Goal: Task Accomplishment & Management: Manage account settings

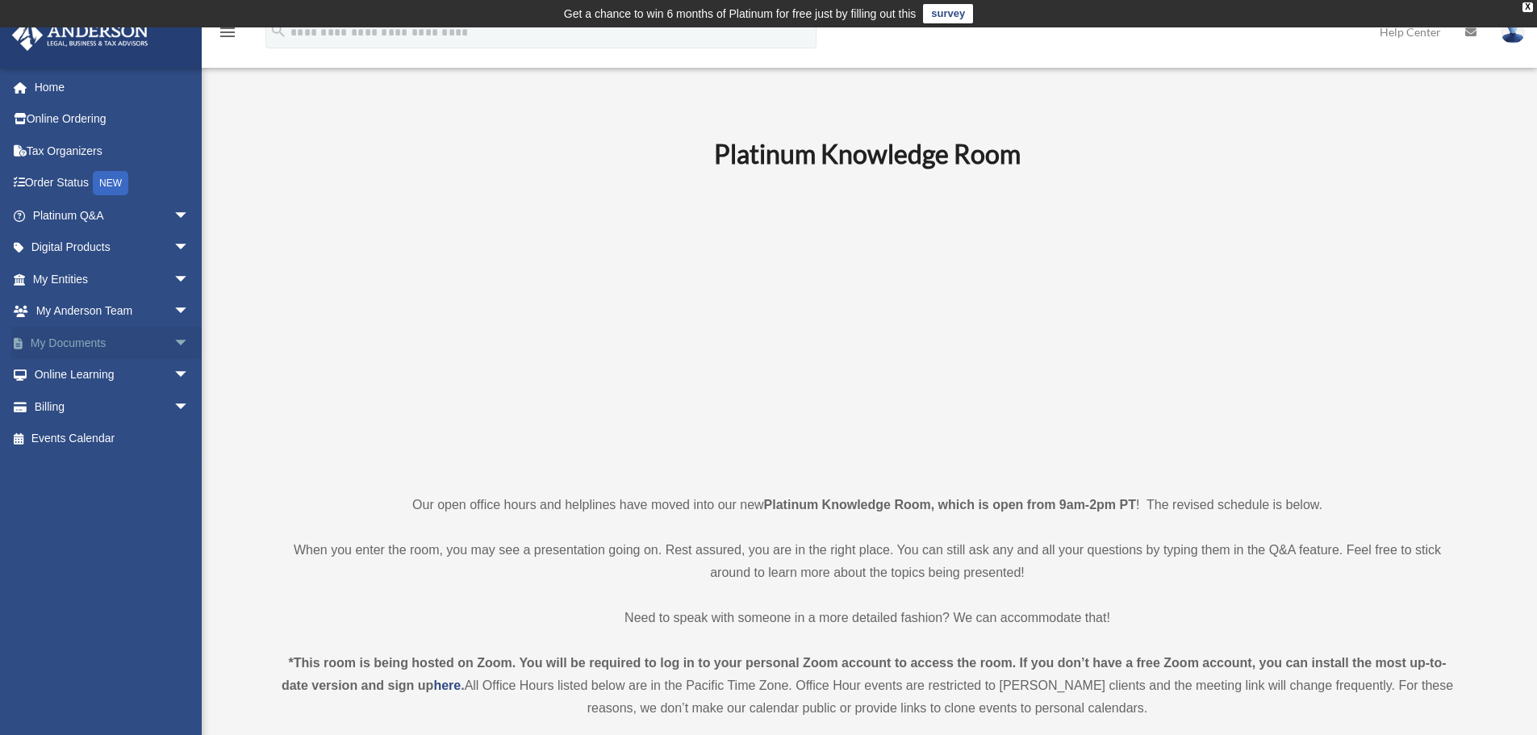
click at [173, 340] on span "arrow_drop_down" at bounding box center [189, 343] width 32 height 33
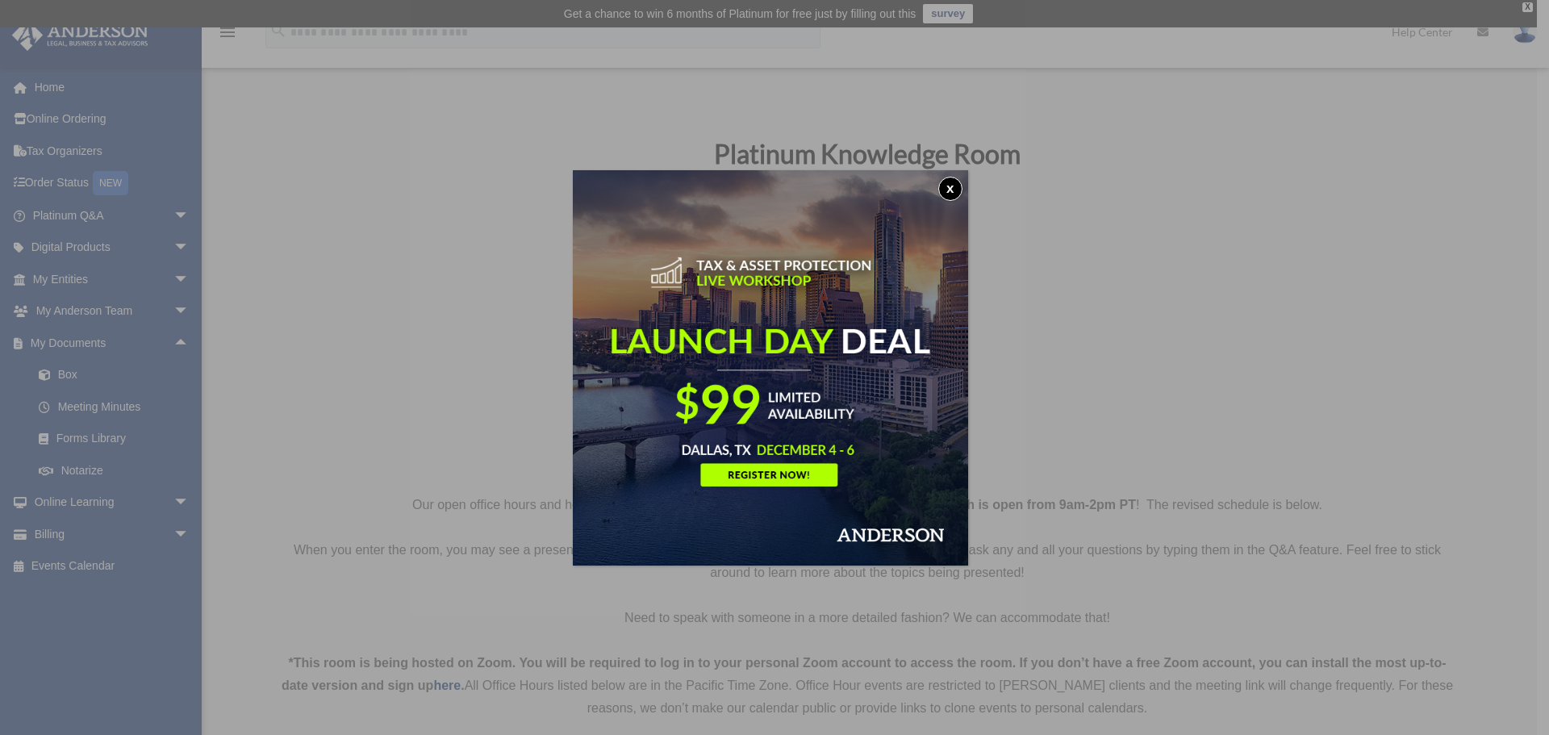
click at [957, 180] on button "x" at bounding box center [950, 189] width 24 height 24
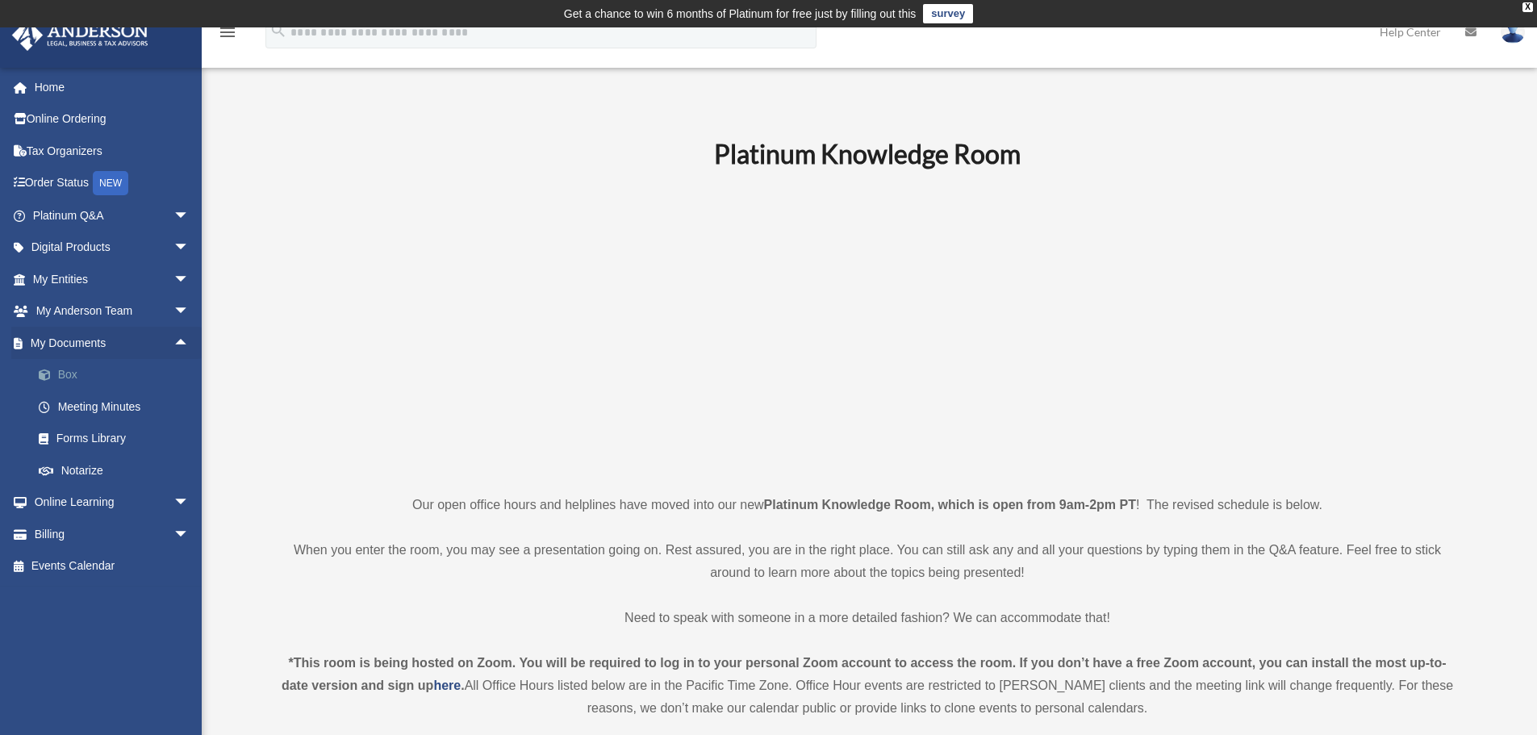
click at [108, 369] on link "Box" at bounding box center [118, 375] width 191 height 32
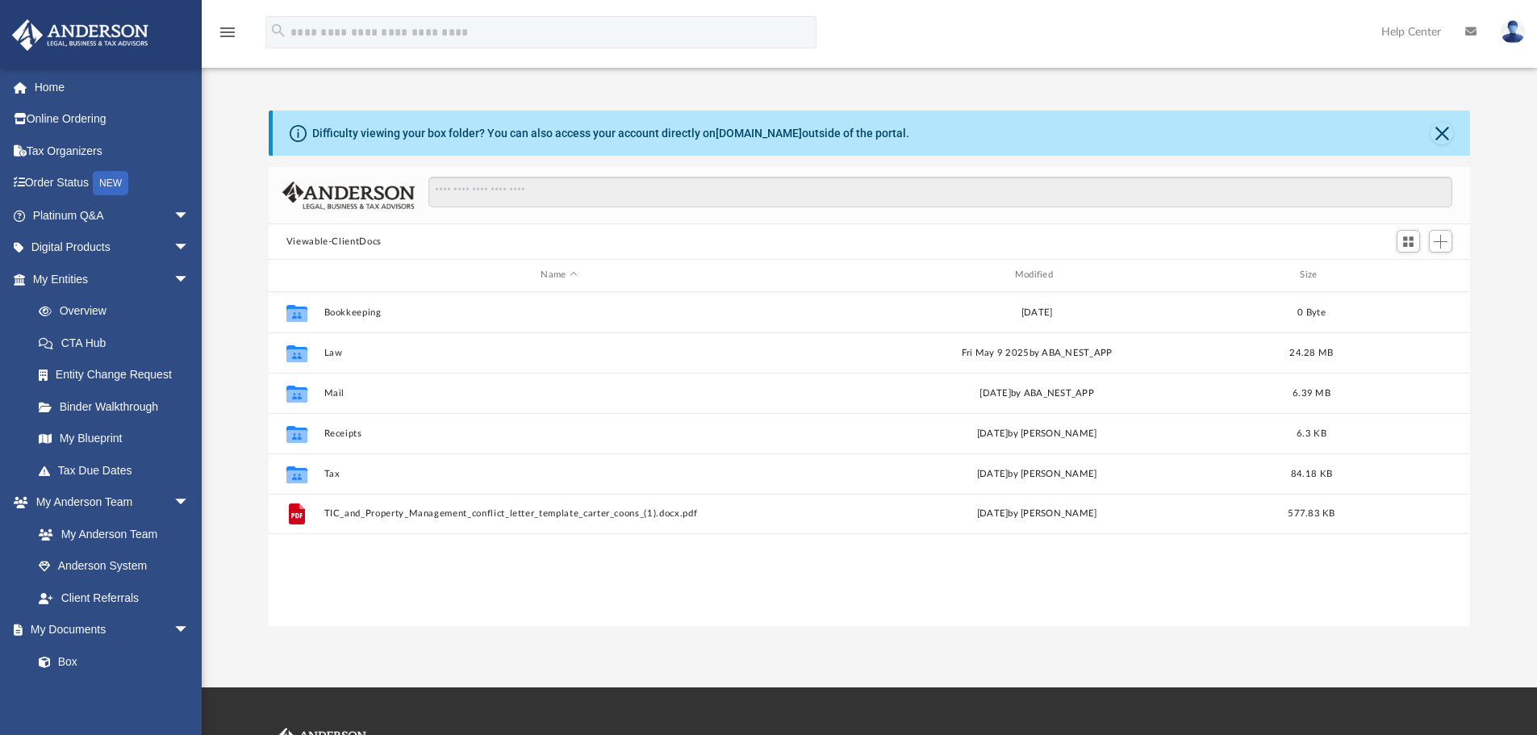
scroll to position [31, 0]
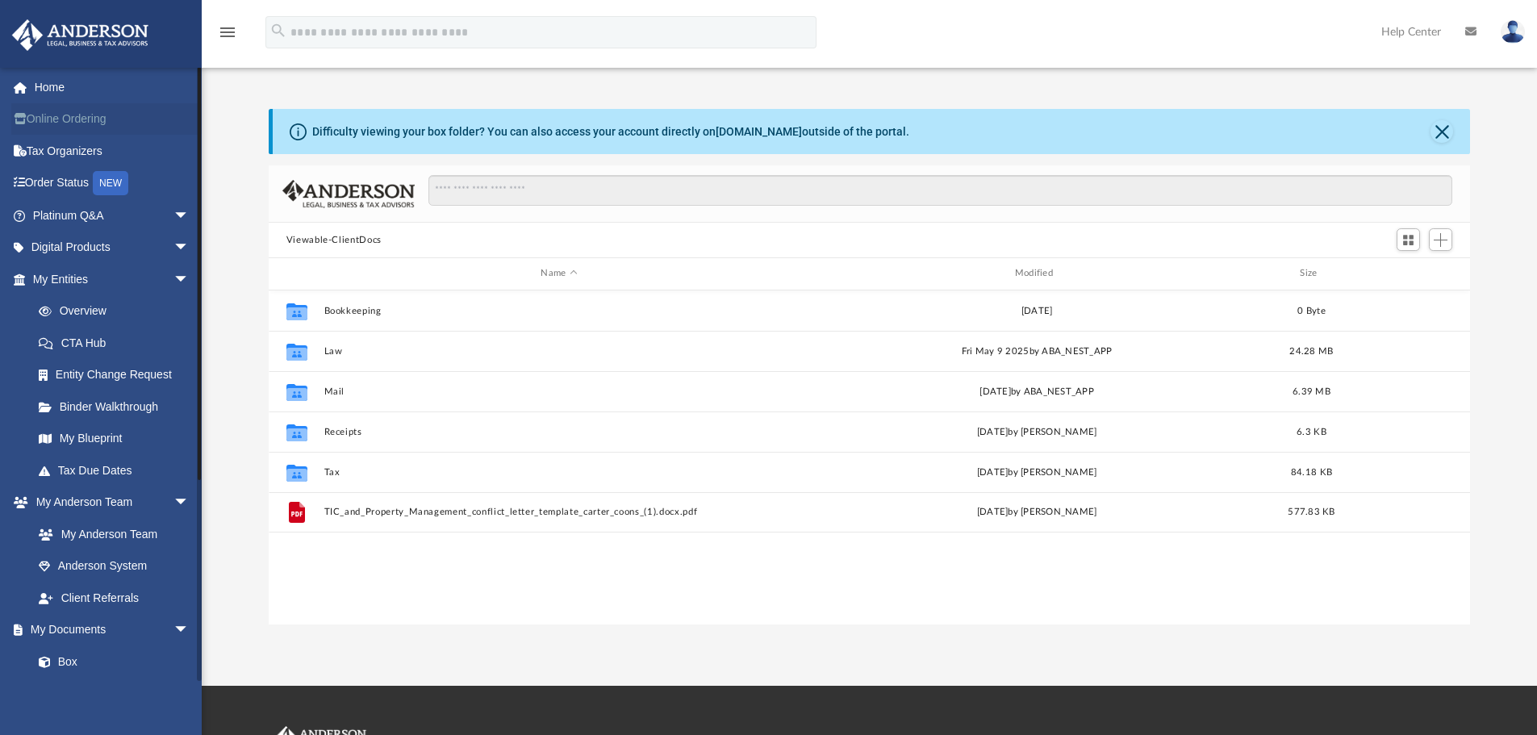
click at [76, 110] on link "Online Ordering" at bounding box center [112, 119] width 202 height 32
click at [67, 147] on link "Tax Organizers" at bounding box center [112, 151] width 202 height 32
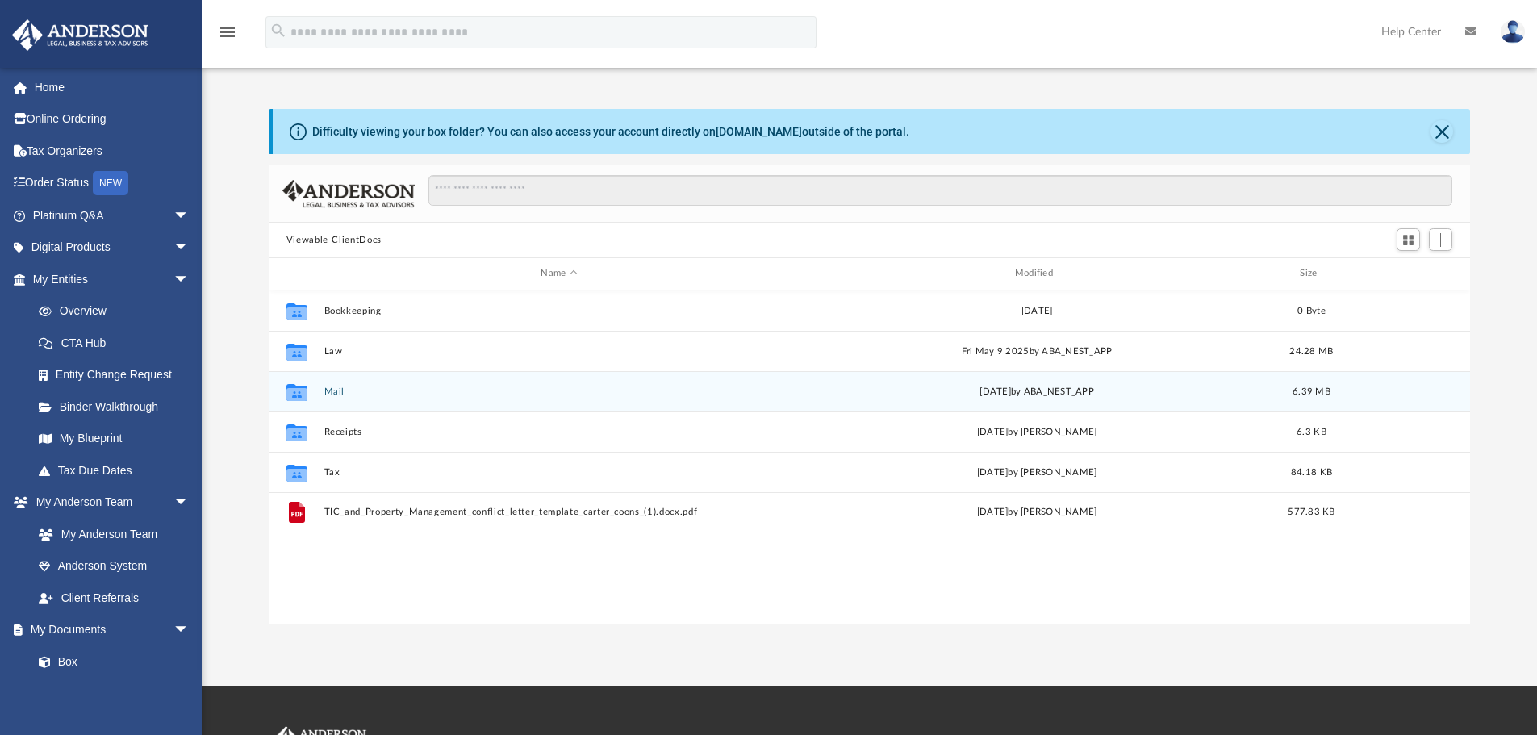
click at [336, 400] on div "Collaborated Folder Mail Wed Apr 23 2025 by ABA_NEST_APP 6.39 MB" at bounding box center [870, 391] width 1202 height 40
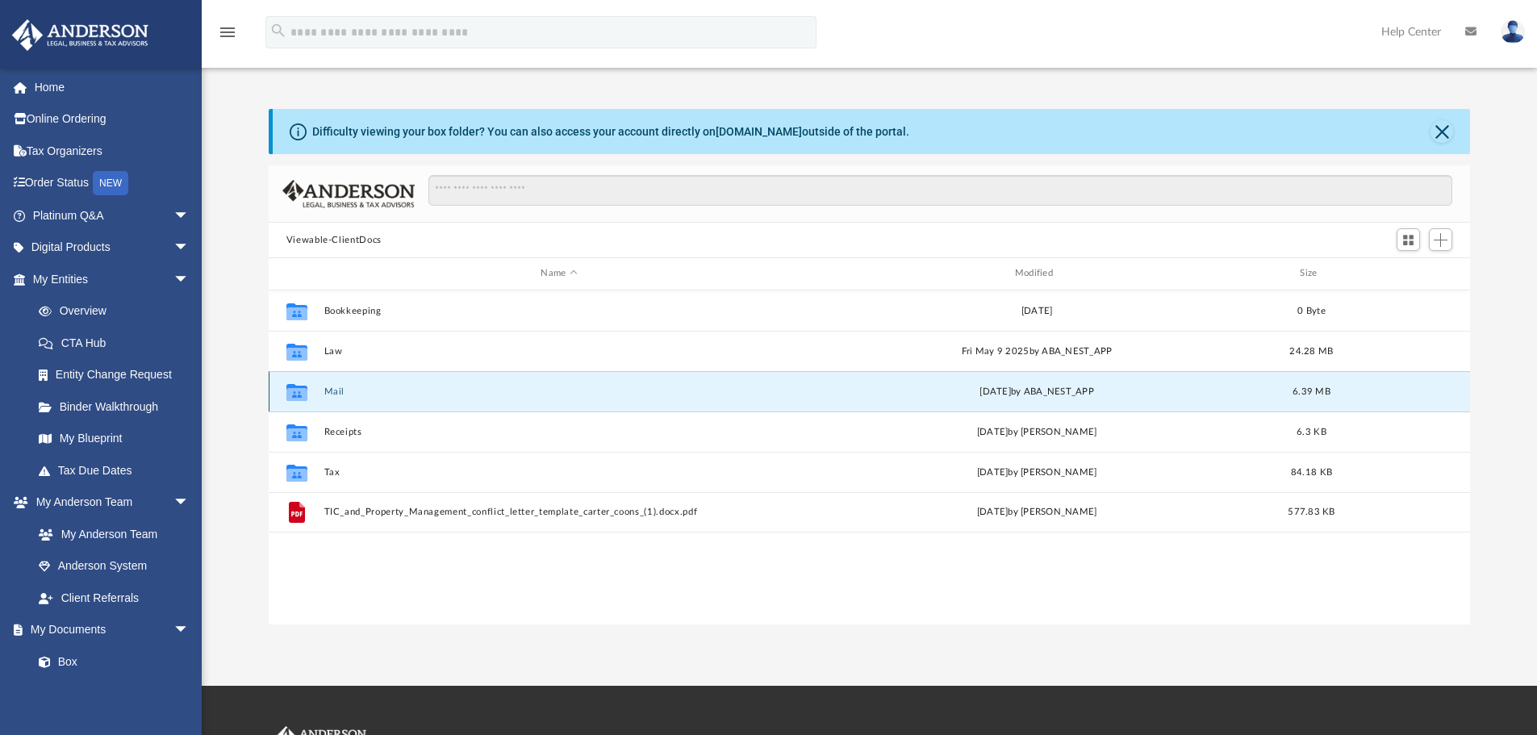
click at [342, 386] on button "Mail" at bounding box center [558, 391] width 470 height 10
click at [340, 386] on button "Mail" at bounding box center [558, 391] width 470 height 10
click at [305, 396] on icon "grid" at bounding box center [296, 393] width 21 height 13
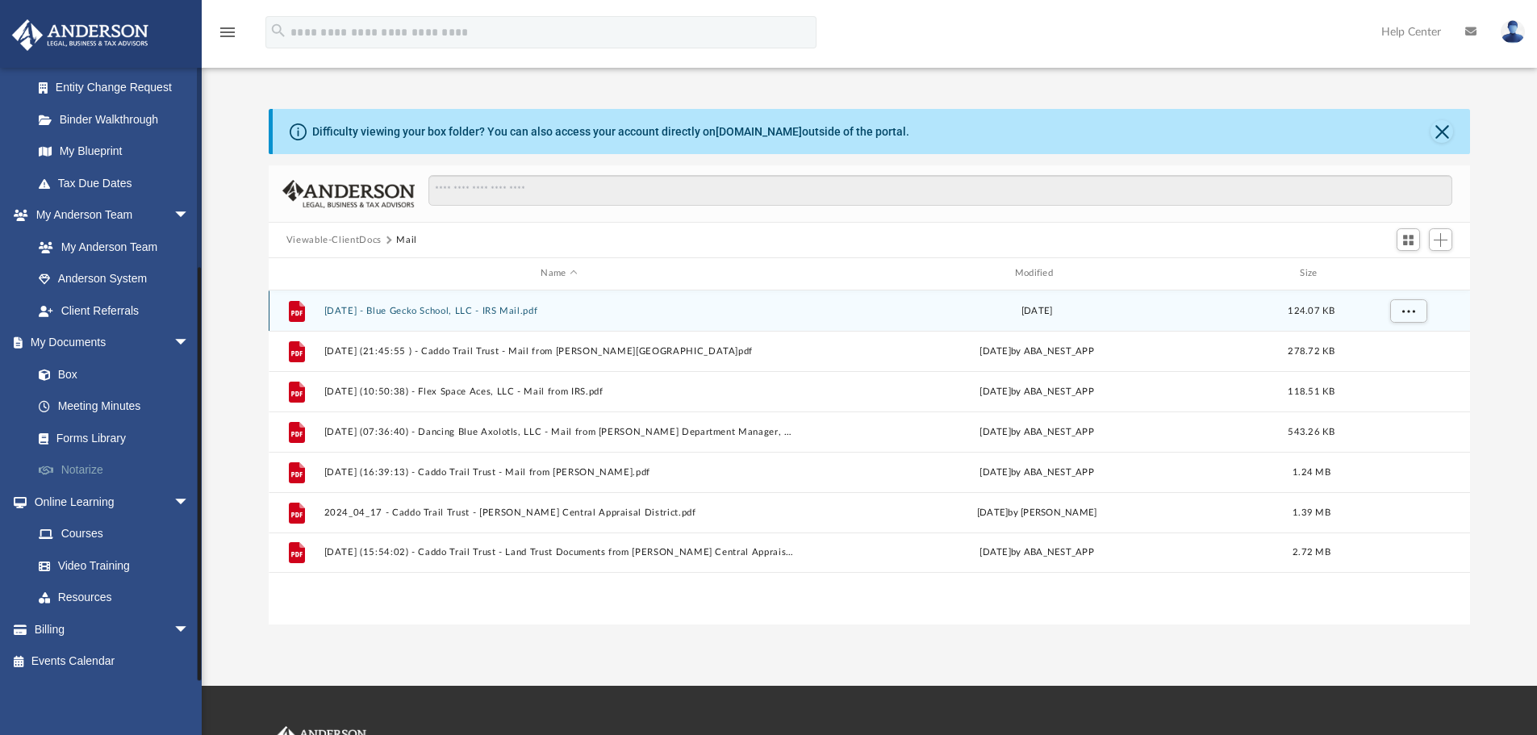
scroll to position [286, 0]
drag, startPoint x: 198, startPoint y: 276, endPoint x: 193, endPoint y: 476, distance: 200.1
click at [193, 476] on div "jeff.s.barr@gmail.com Sign Out jeff.s.barr@gmail.com Home Online Ordering Tax O…" at bounding box center [101, 374] width 202 height 614
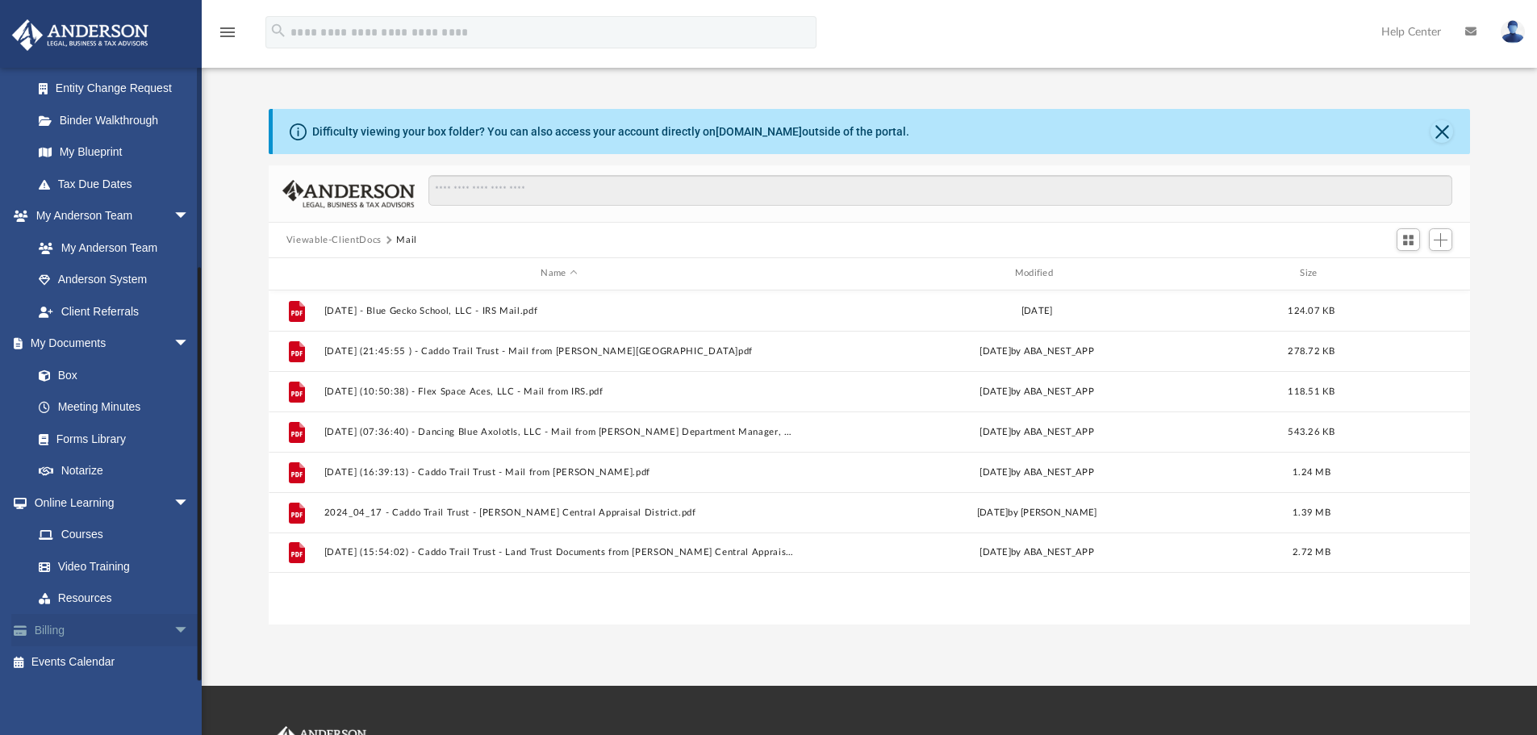
click at [77, 624] on link "Billing arrow_drop_down" at bounding box center [112, 630] width 202 height 32
drag, startPoint x: 200, startPoint y: 510, endPoint x: 202, endPoint y: 609, distance: 99.3
click at [202, 609] on div "App jeff.s.barr@gmail.com Sign Out jeff.s.barr@gmail.com Home Online Ordering T…" at bounding box center [768, 341] width 1537 height 566
click at [173, 625] on span "arrow_drop_down" at bounding box center [189, 629] width 32 height 33
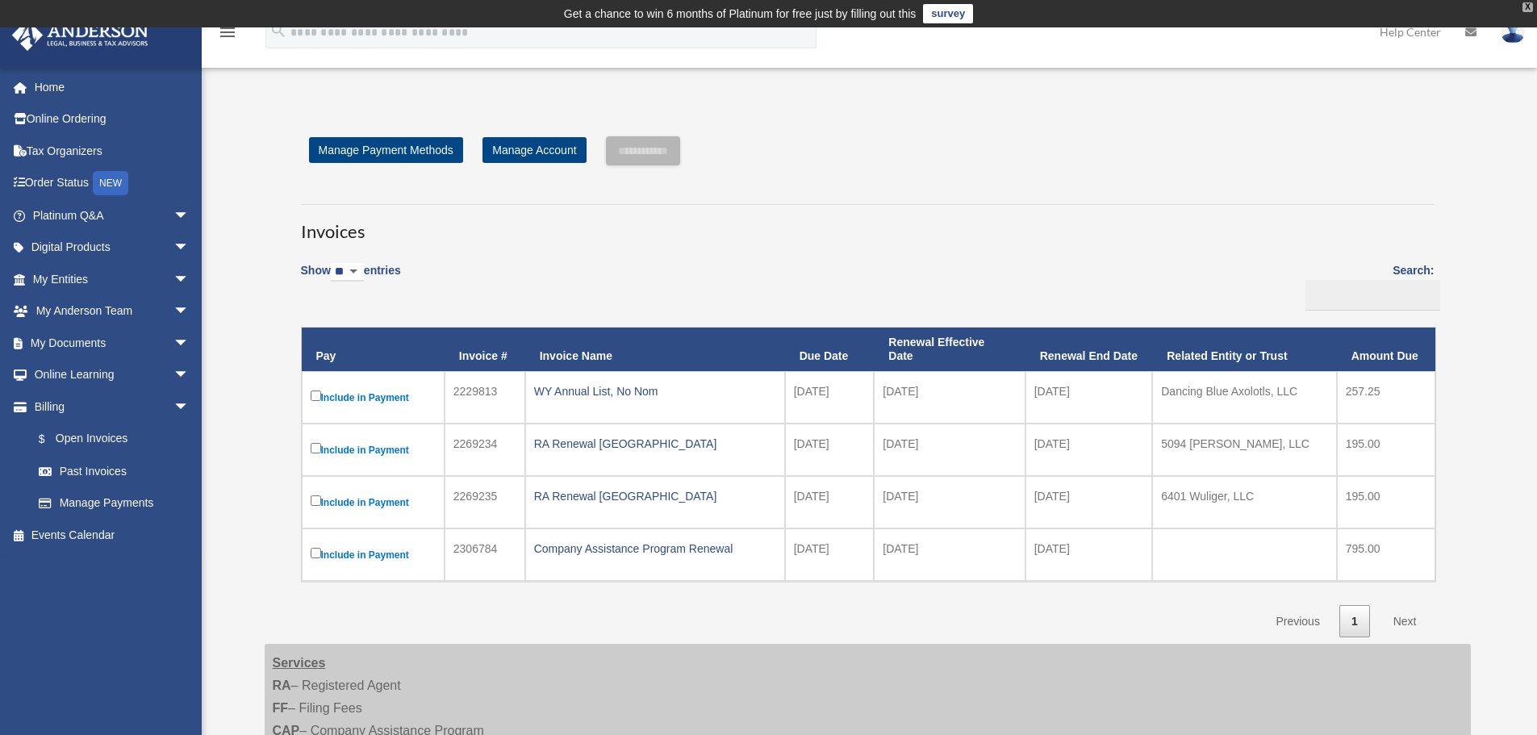
click at [1527, 4] on div "X" at bounding box center [1527, 7] width 10 height 10
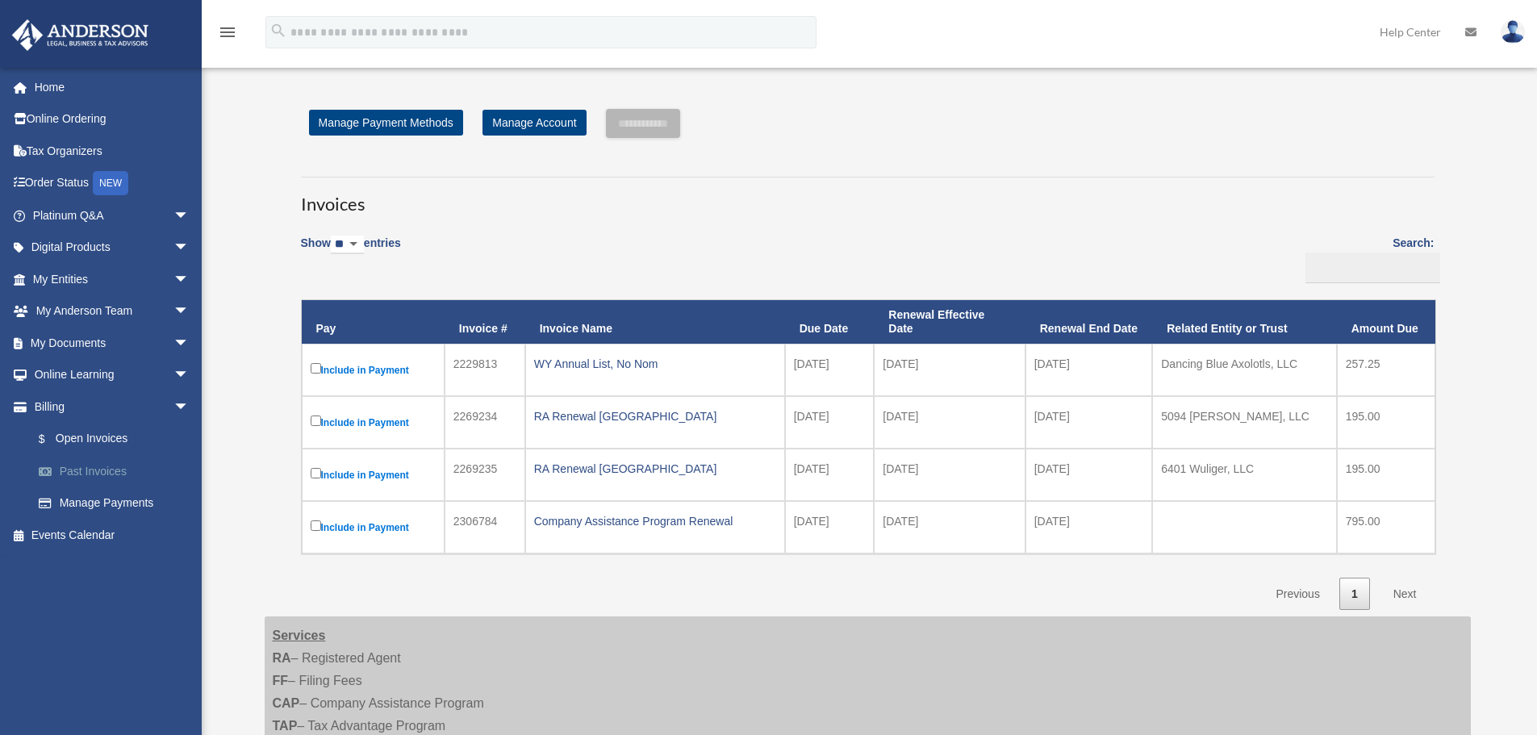
click at [95, 470] on link "Past Invoices" at bounding box center [118, 471] width 191 height 32
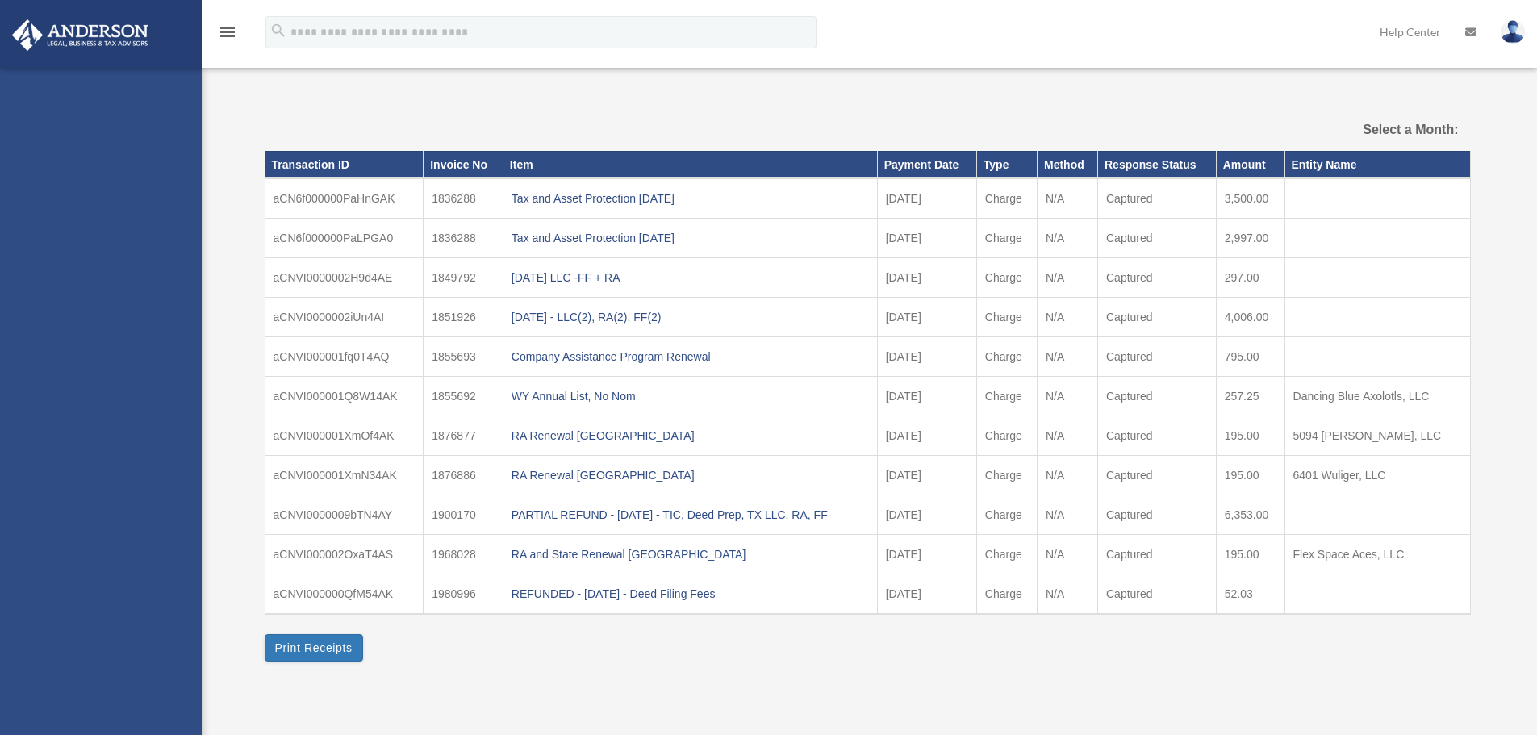
select select
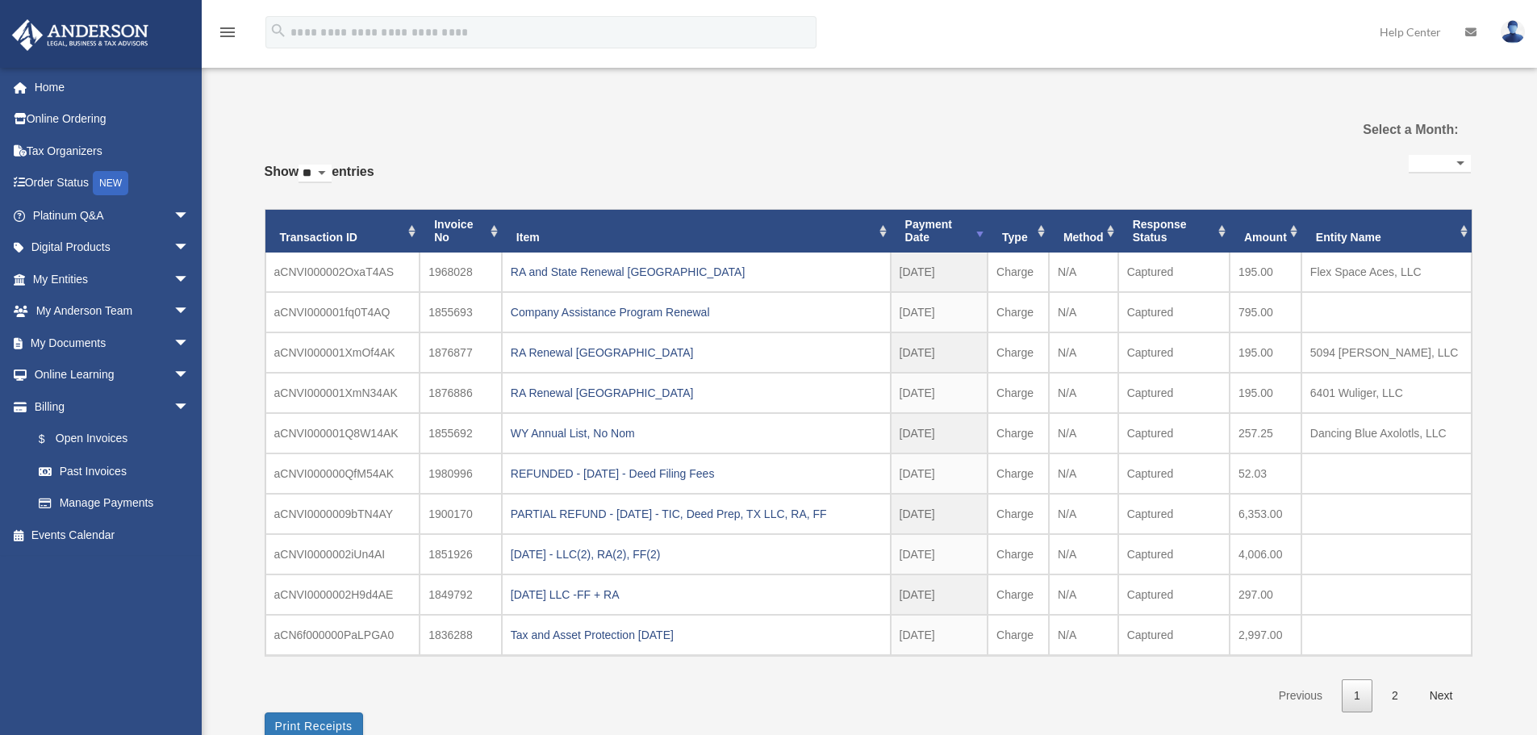
scroll to position [36, 0]
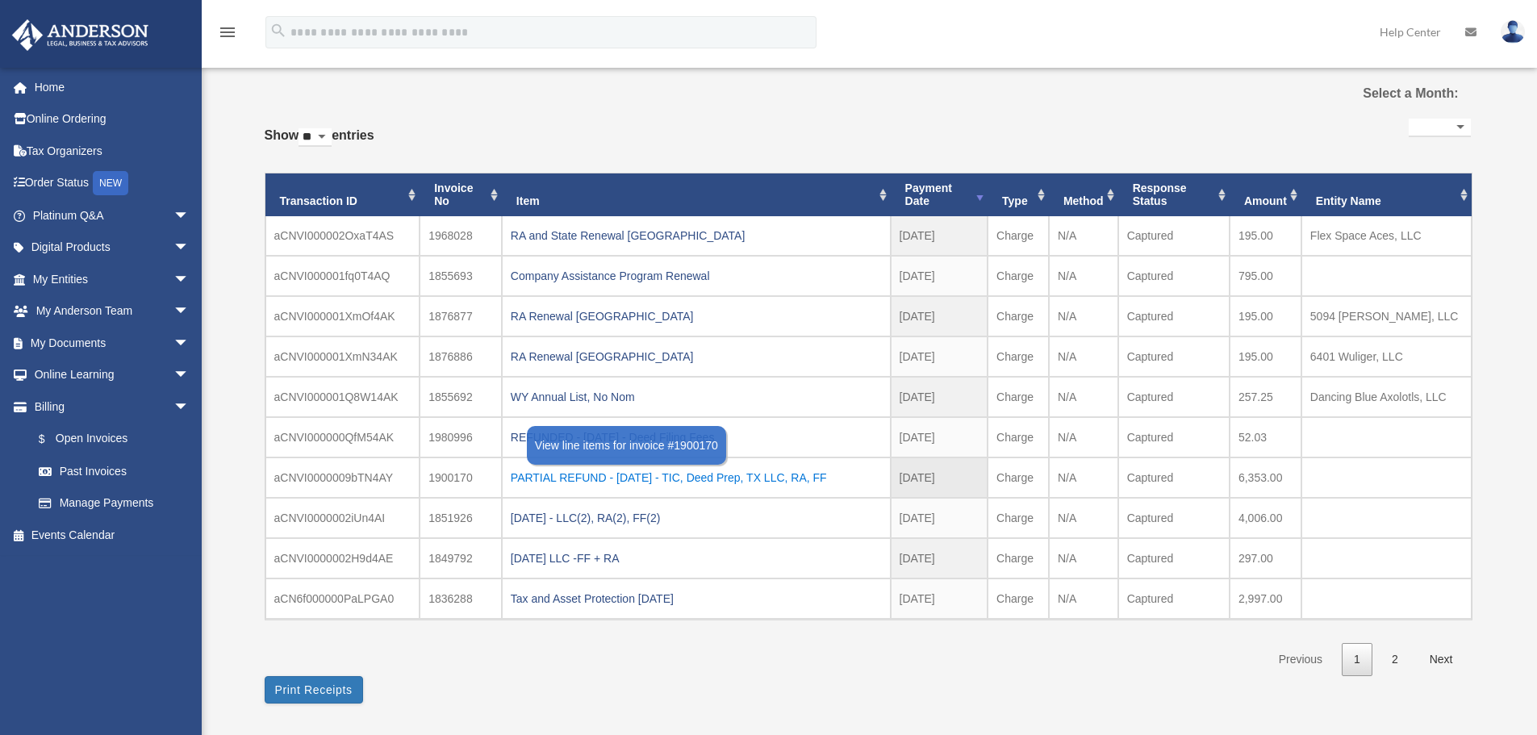
click at [682, 470] on div "PARTIAL REFUND - [DATE] - TIC, Deed Prep, TX LLC, RA, FF" at bounding box center [696, 477] width 371 height 23
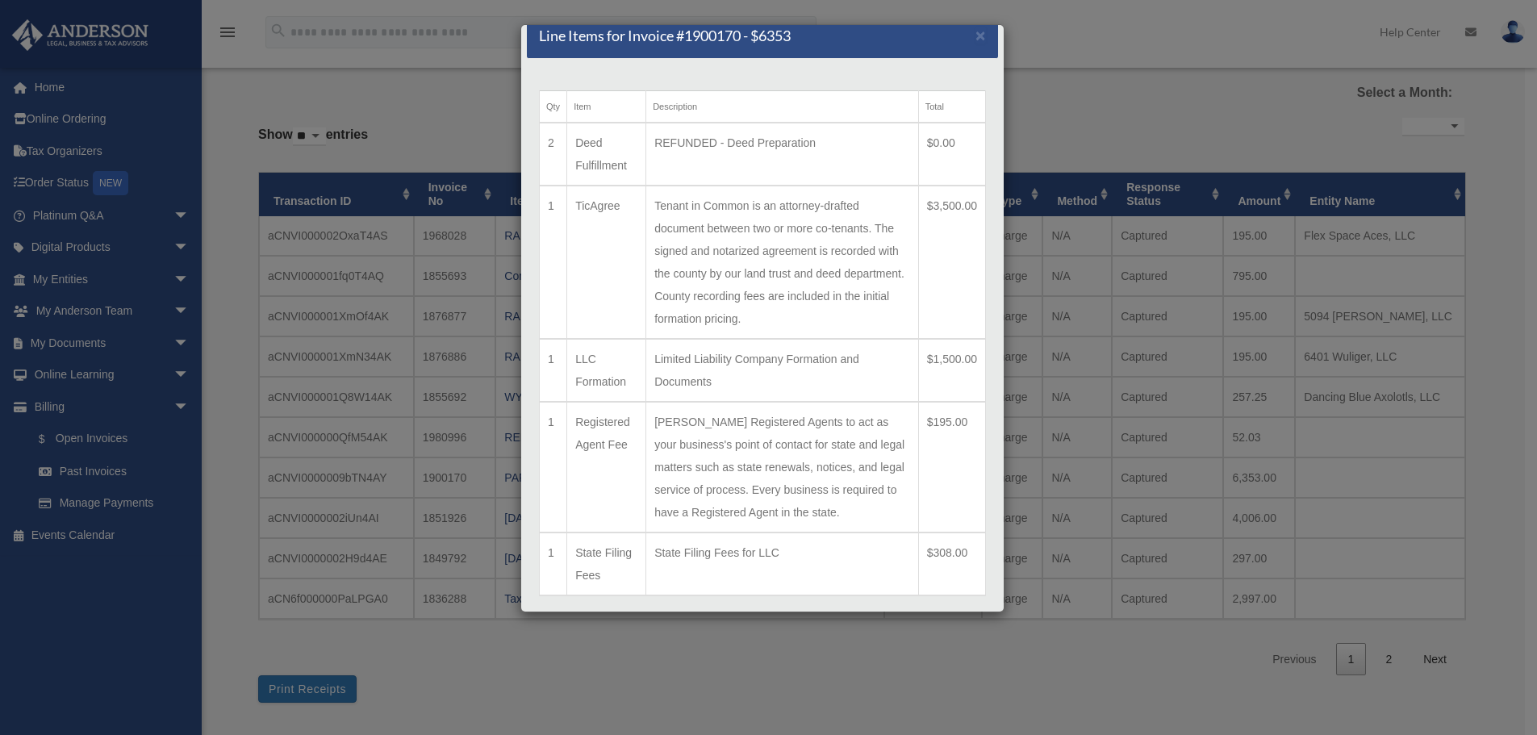
scroll to position [94, 0]
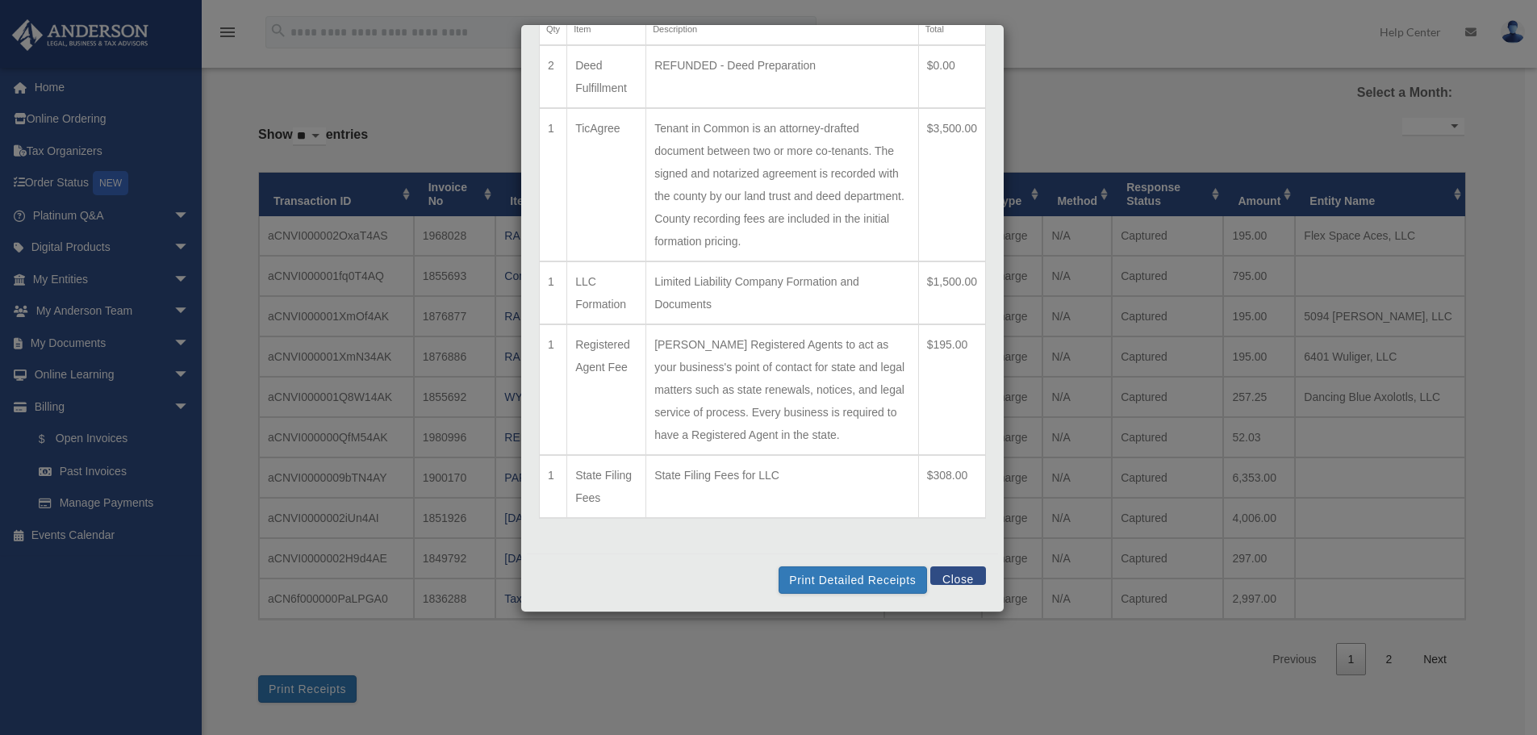
click at [949, 574] on button "Close" at bounding box center [958, 575] width 56 height 19
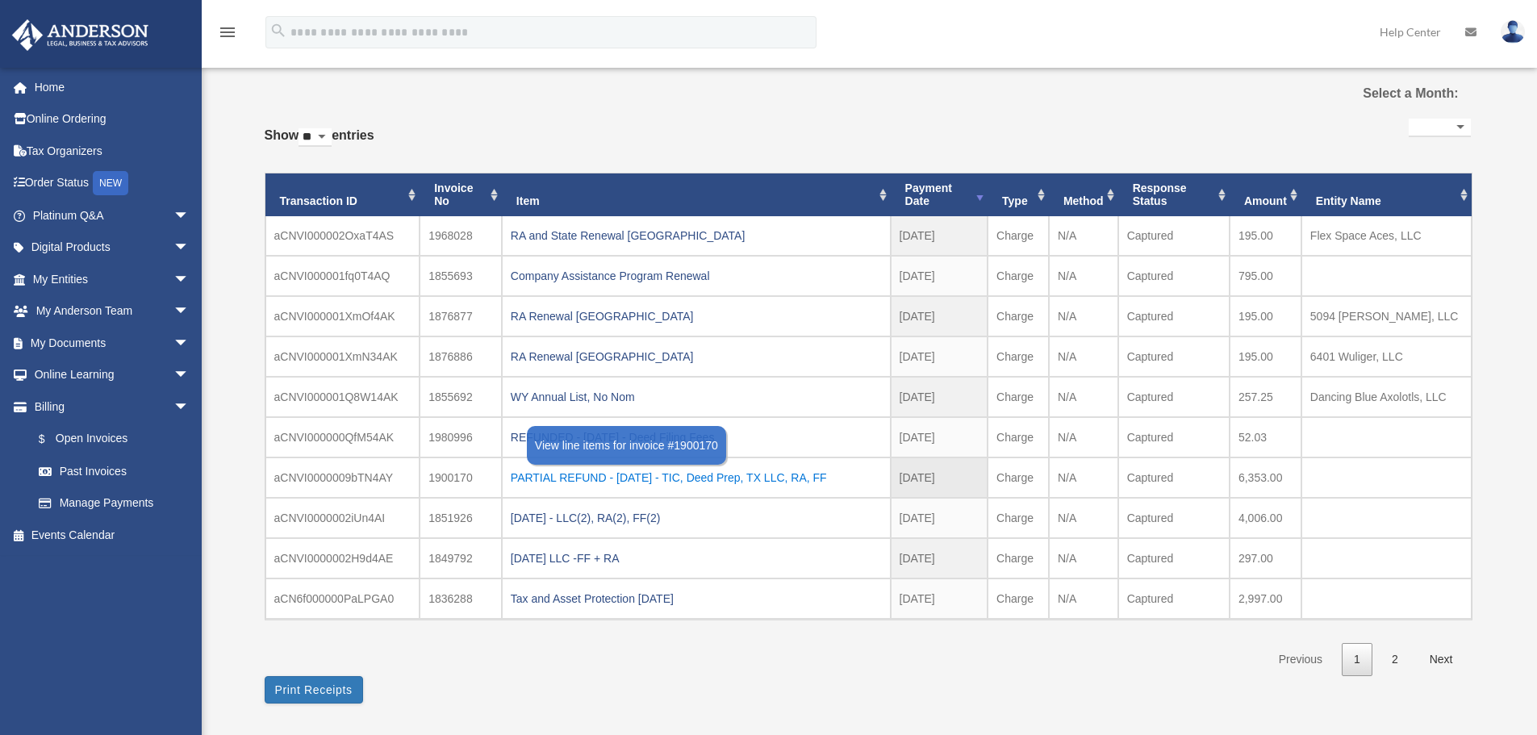
click at [582, 468] on div "PARTIAL REFUND - 2024.01.09 - TIC, Deed Prep, TX LLC, RA, FF" at bounding box center [696, 477] width 371 height 23
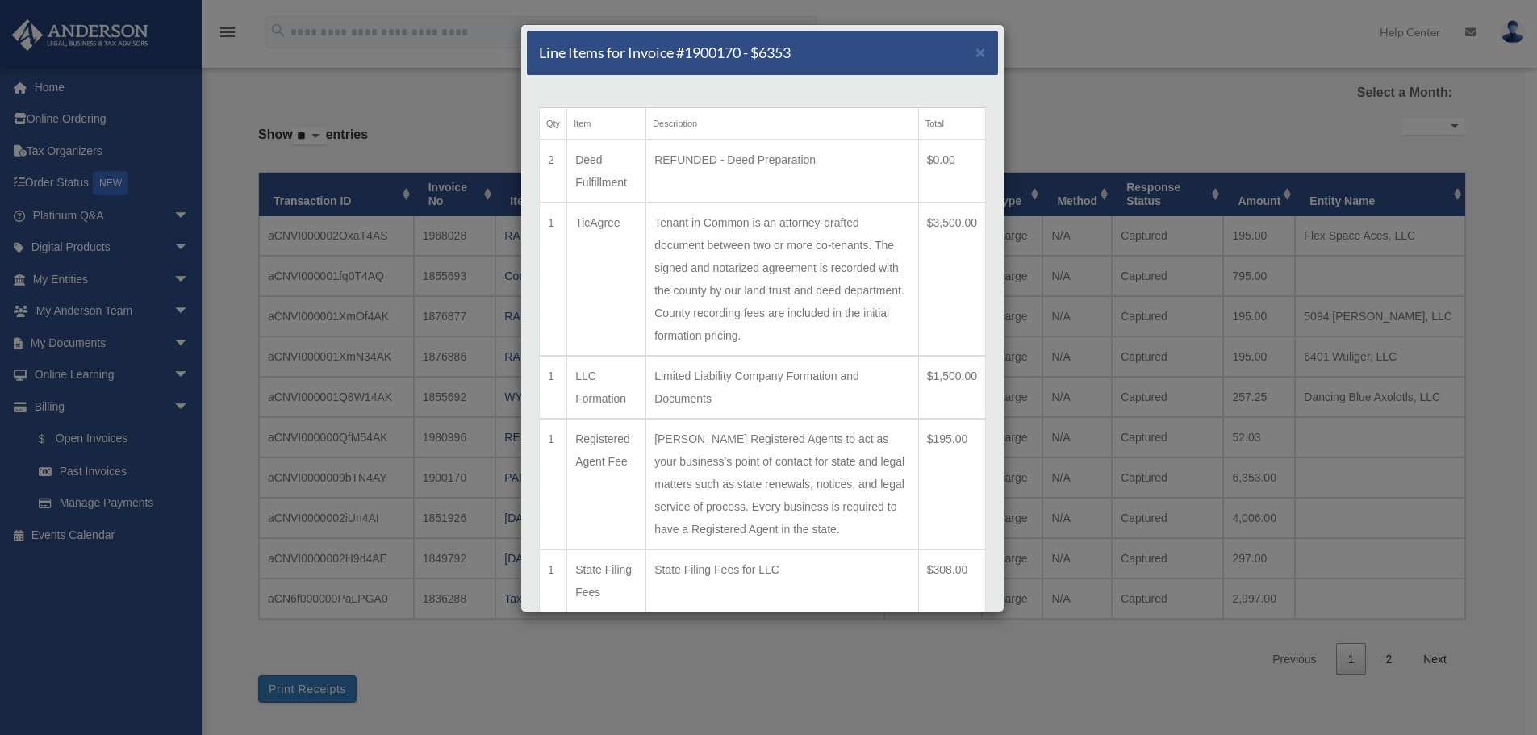
click at [965, 40] on div "Line Items for Invoice #1900170 - $6353 ×" at bounding box center [762, 53] width 471 height 45
click at [975, 48] on span "×" at bounding box center [980, 52] width 10 height 19
